Goal: Task Accomplishment & Management: Use online tool/utility

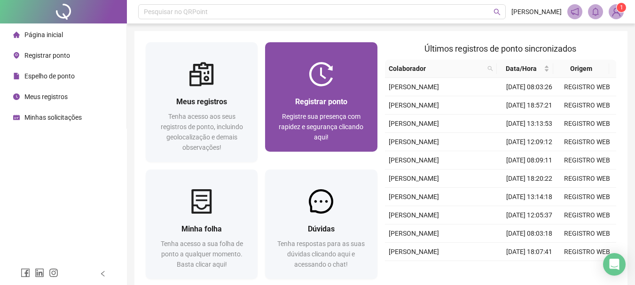
click at [340, 102] on span "Registrar ponto" at bounding box center [321, 101] width 52 height 9
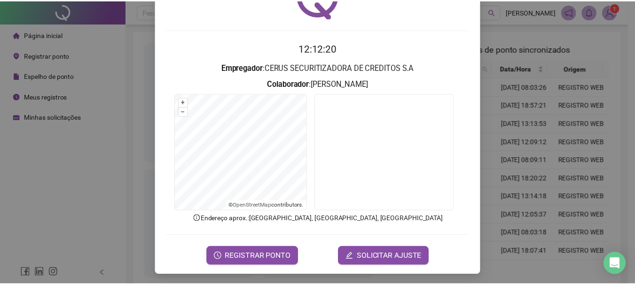
scroll to position [61, 0]
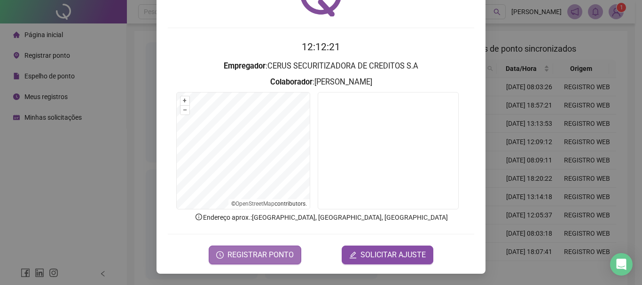
click at [265, 257] on span "REGISTRAR PONTO" at bounding box center [261, 255] width 66 height 11
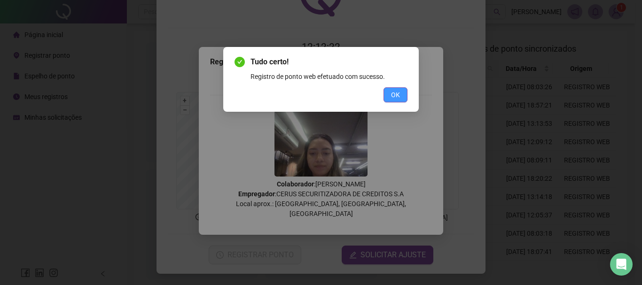
click at [403, 99] on button "OK" at bounding box center [396, 94] width 24 height 15
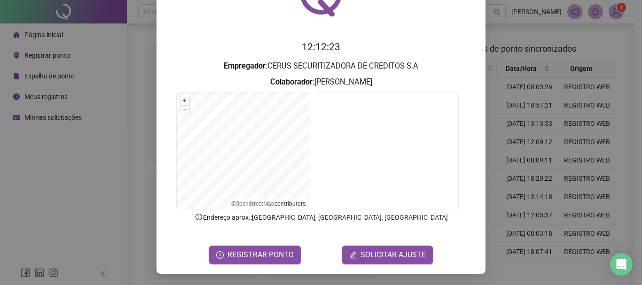
click at [522, 95] on div "Registro de ponto web 12:12:23 Empregador : CERUS SECURITIZADORA DE CREDITOS S.…" at bounding box center [321, 142] width 642 height 285
